Goal: Find specific page/section: Find specific page/section

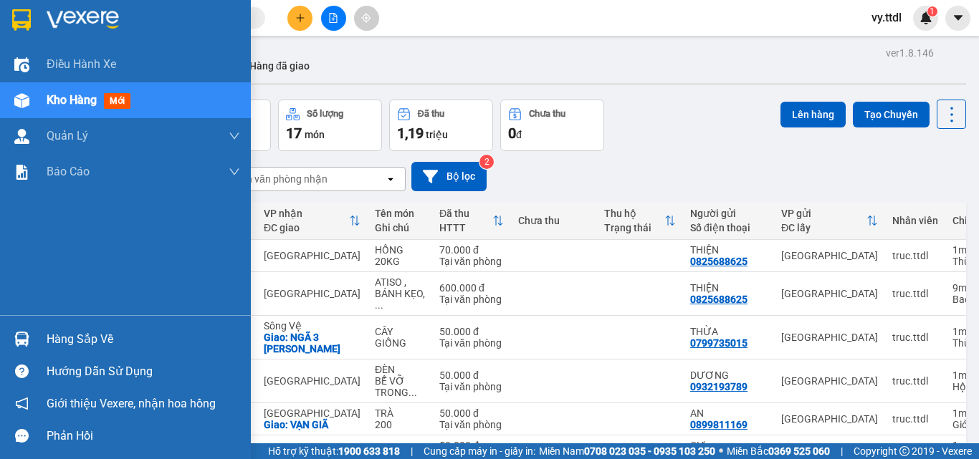
click at [17, 9] on img at bounding box center [21, 19] width 19 height 21
